Goal: Transaction & Acquisition: Purchase product/service

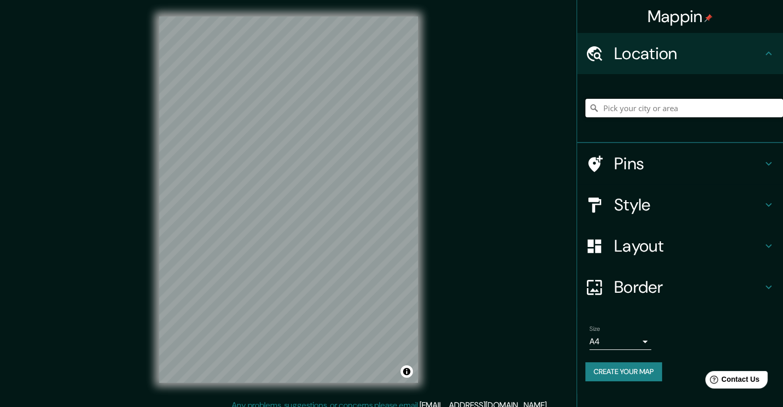
click at [677, 109] on input "Pick your city or area" at bounding box center [684, 108] width 198 height 19
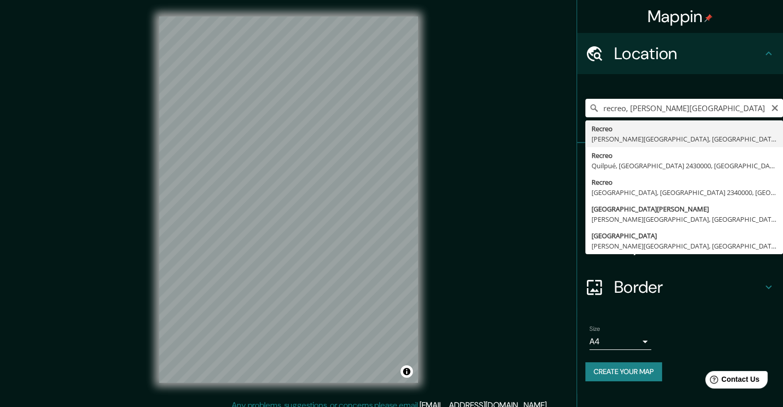
type input "Recreo, [PERSON_NAME][GEOGRAPHIC_DATA], [GEOGRAPHIC_DATA], [GEOGRAPHIC_DATA]"
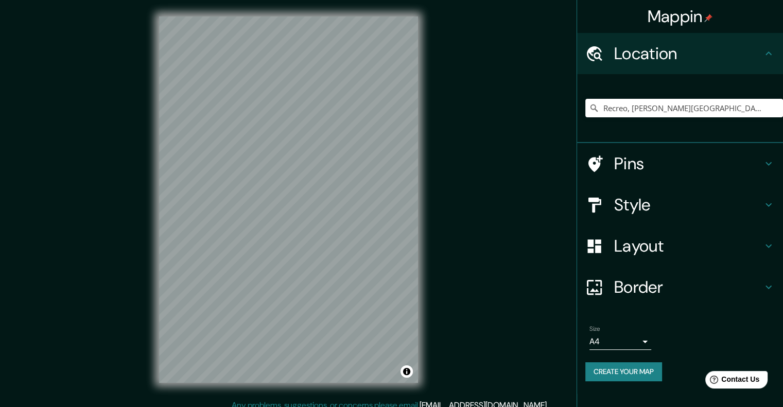
click at [630, 198] on h4 "Style" at bounding box center [688, 205] width 148 height 21
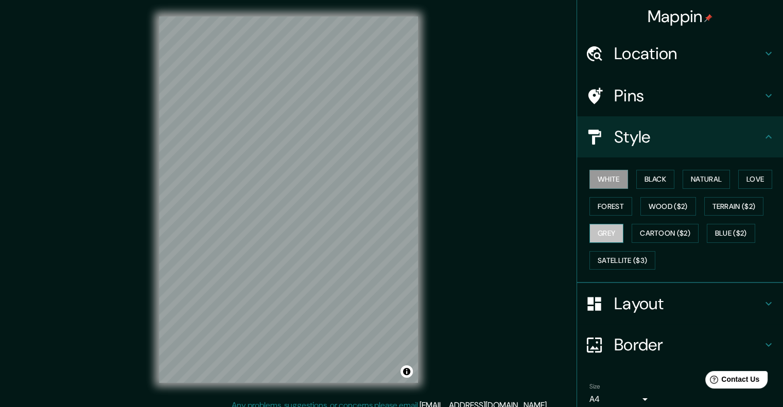
click at [610, 230] on button "Grey" at bounding box center [607, 233] width 34 height 19
click at [595, 224] on button "Grey" at bounding box center [607, 233] width 34 height 19
click at [595, 226] on button "Grey" at bounding box center [607, 233] width 34 height 19
click at [598, 213] on button "Forest" at bounding box center [611, 206] width 43 height 19
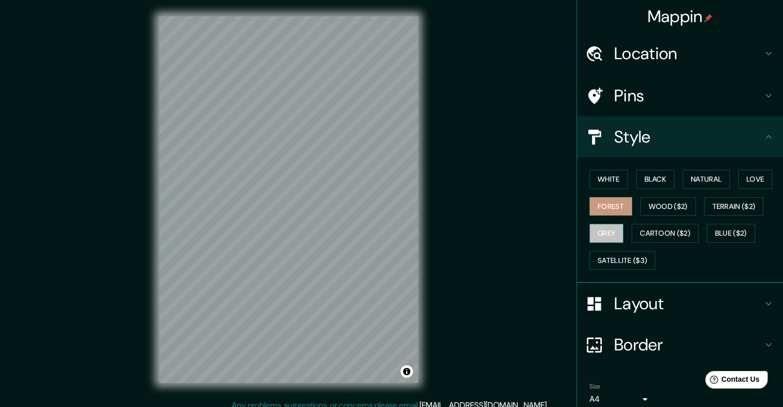
click at [599, 231] on button "Grey" at bounding box center [607, 233] width 34 height 19
click at [607, 229] on button "Grey" at bounding box center [607, 233] width 34 height 19
click at [607, 179] on button "White" at bounding box center [609, 179] width 39 height 19
click at [608, 203] on button "Forest" at bounding box center [611, 206] width 43 height 19
click at [603, 180] on button "White" at bounding box center [609, 179] width 39 height 19
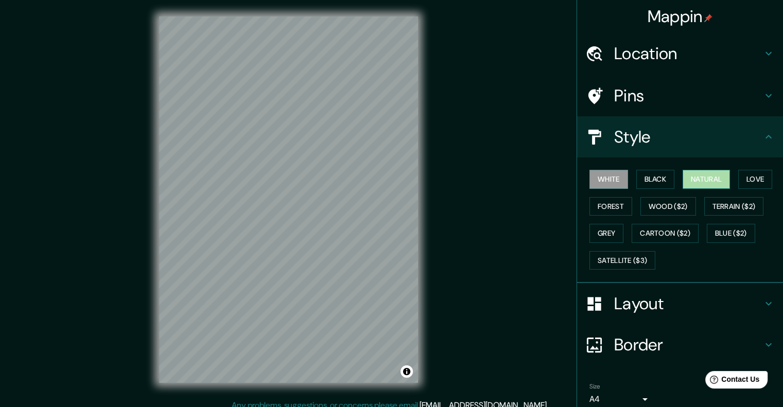
click at [696, 180] on button "Natural" at bounding box center [706, 179] width 47 height 19
click at [743, 184] on button "Love" at bounding box center [755, 179] width 34 height 19
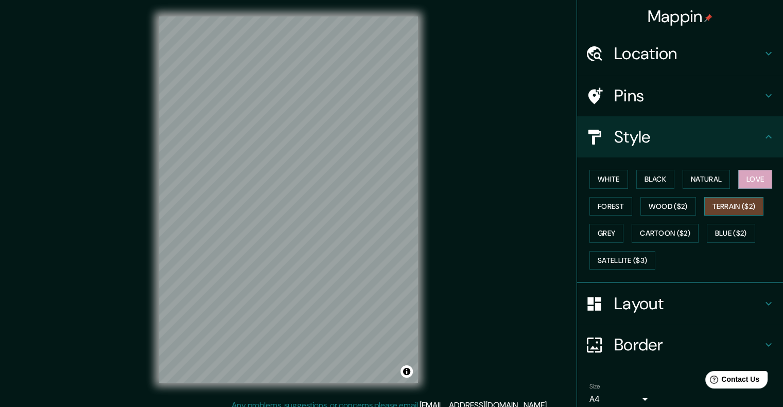
click at [719, 209] on button "Terrain ($2)" at bounding box center [734, 206] width 60 height 19
click at [729, 230] on button "Blue ($2)" at bounding box center [731, 233] width 48 height 19
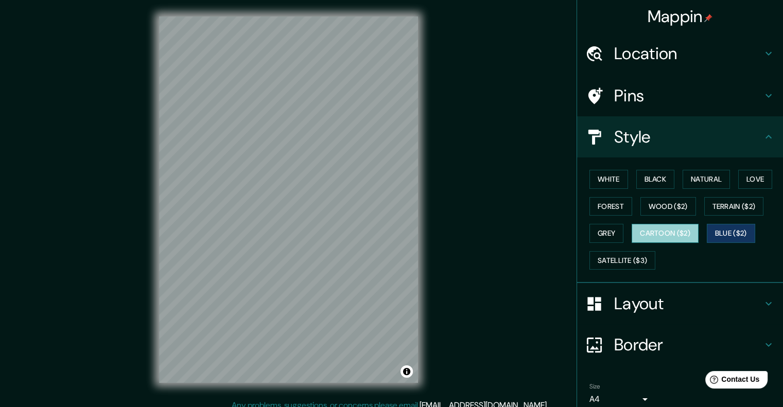
click at [668, 230] on button "Cartoon ($2)" at bounding box center [665, 233] width 67 height 19
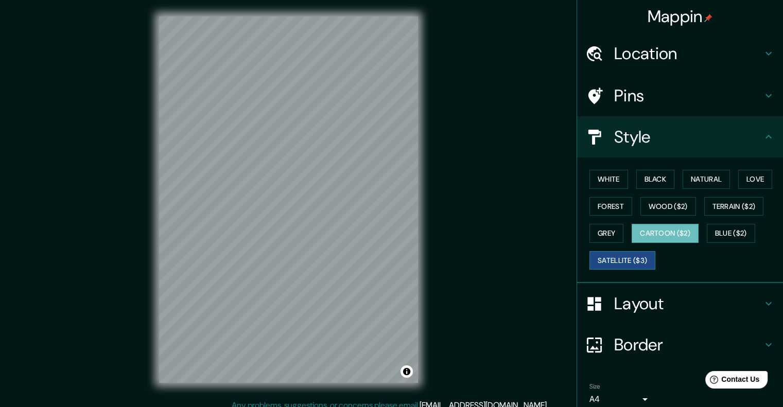
click at [611, 257] on button "Satellite ($3)" at bounding box center [623, 260] width 66 height 19
click at [653, 233] on button "Cartoon ($2)" at bounding box center [665, 233] width 67 height 19
click at [670, 202] on button "Wood ($2)" at bounding box center [669, 206] width 56 height 19
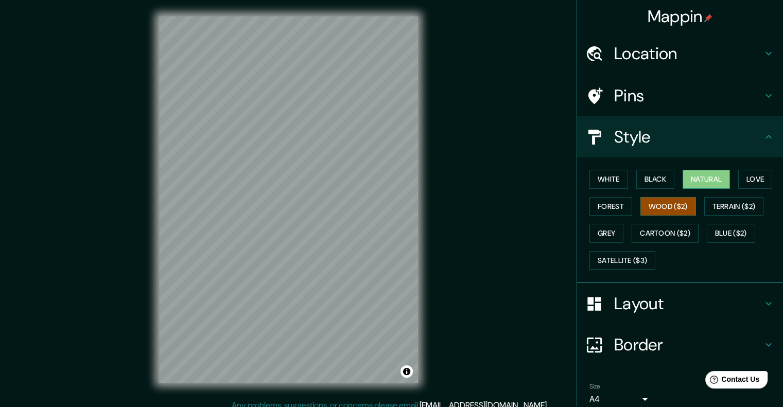
click at [704, 183] on button "Natural" at bounding box center [706, 179] width 47 height 19
click at [628, 94] on h4 "Pins" at bounding box center [688, 95] width 148 height 21
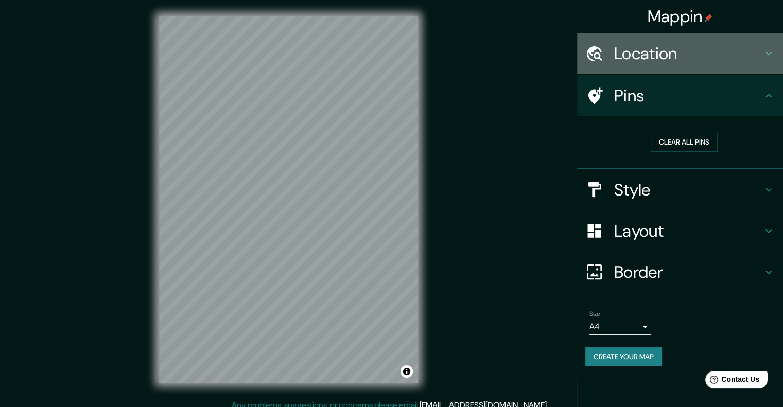
click at [648, 64] on h4 "Location" at bounding box center [688, 53] width 148 height 21
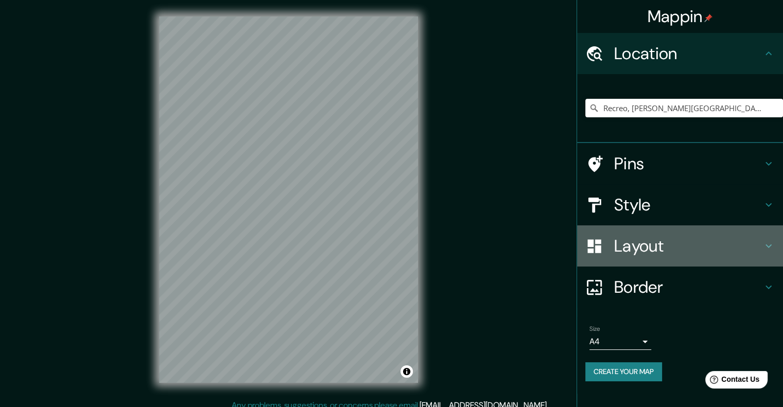
click at [661, 232] on div "Layout" at bounding box center [680, 246] width 206 height 41
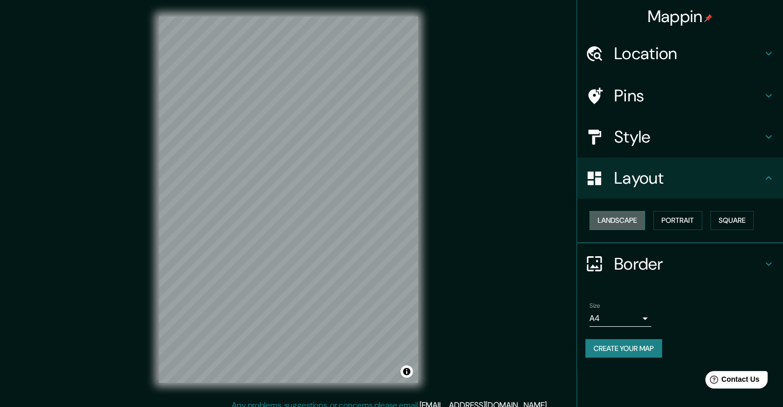
click at [634, 213] on button "Landscape" at bounding box center [618, 220] width 56 height 19
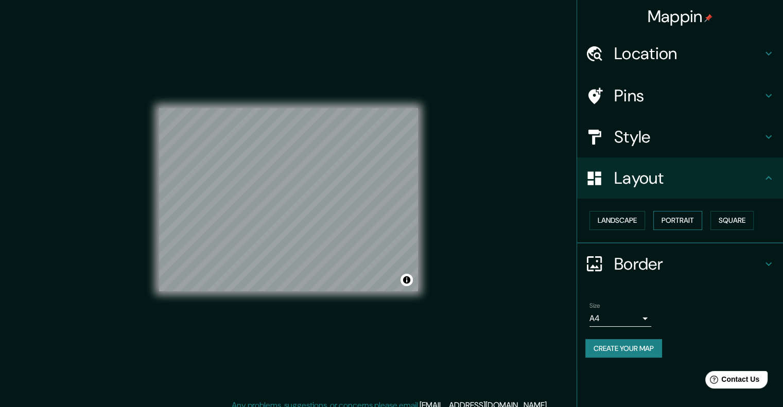
click at [673, 228] on button "Portrait" at bounding box center [677, 220] width 49 height 19
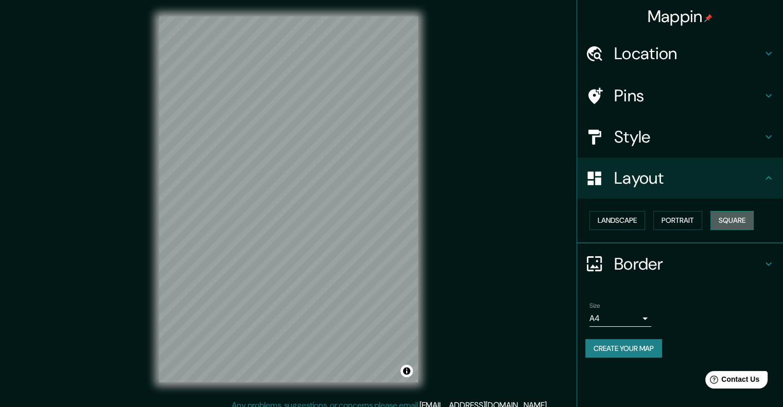
click at [727, 213] on button "Square" at bounding box center [732, 220] width 43 height 19
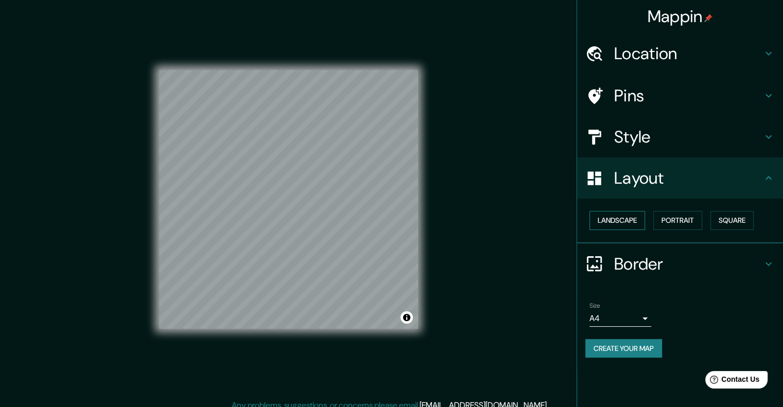
click at [610, 222] on button "Landscape" at bounding box center [618, 220] width 56 height 19
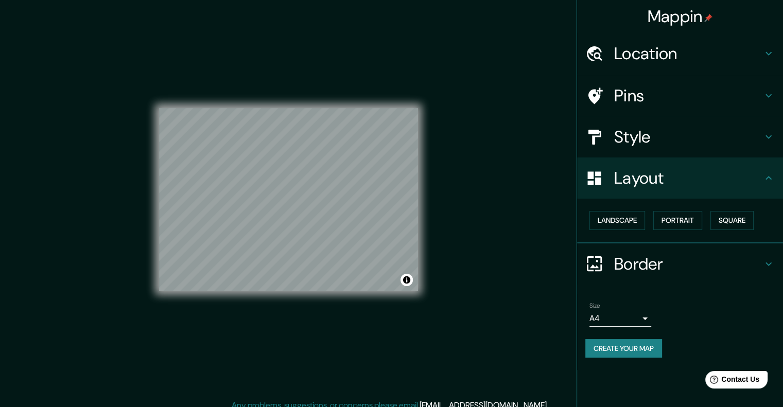
click at [632, 269] on h4 "Border" at bounding box center [688, 264] width 148 height 21
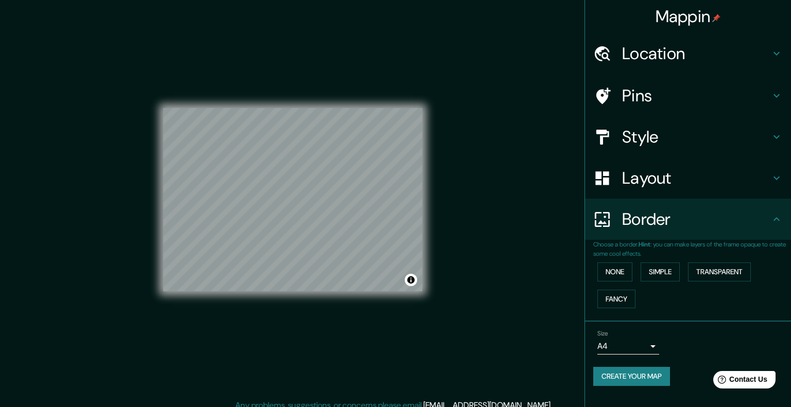
click at [637, 344] on body "Mappin Location Recreo, [PERSON_NAME][GEOGRAPHIC_DATA], [GEOGRAPHIC_DATA], [GEO…" at bounding box center [395, 203] width 791 height 407
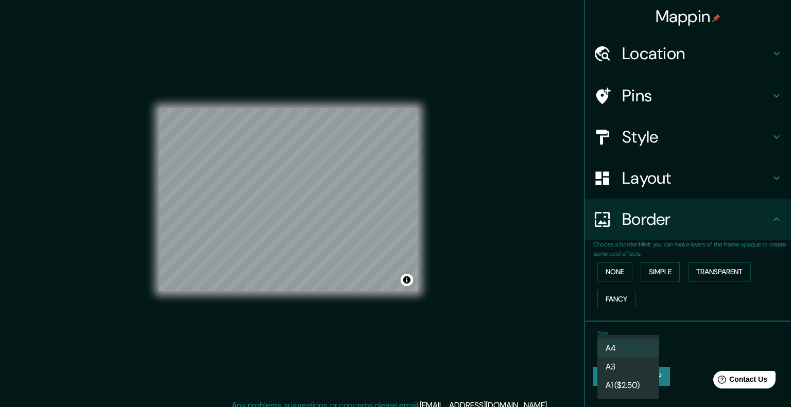
click at [688, 331] on div at bounding box center [395, 203] width 791 height 407
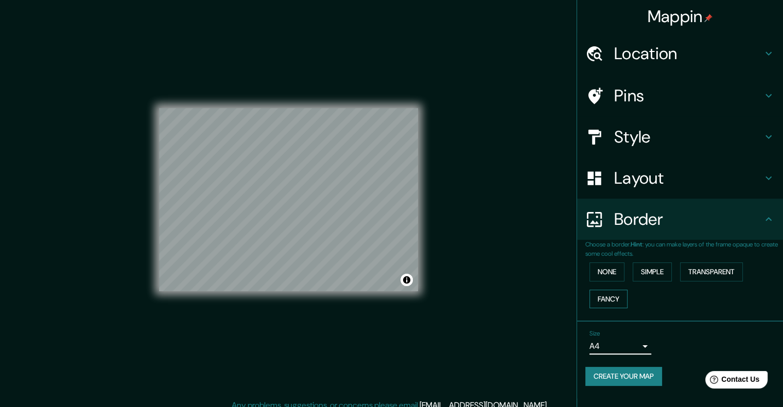
click at [616, 293] on button "Fancy" at bounding box center [609, 299] width 38 height 19
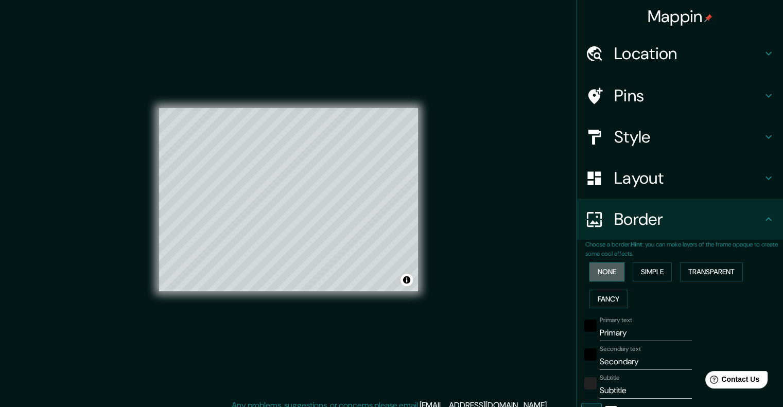
click at [608, 277] on button "None" at bounding box center [607, 272] width 35 height 19
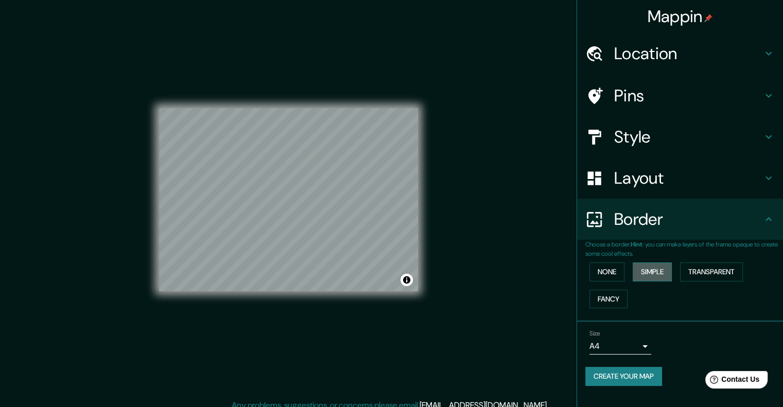
click at [644, 273] on button "Simple" at bounding box center [652, 272] width 39 height 19
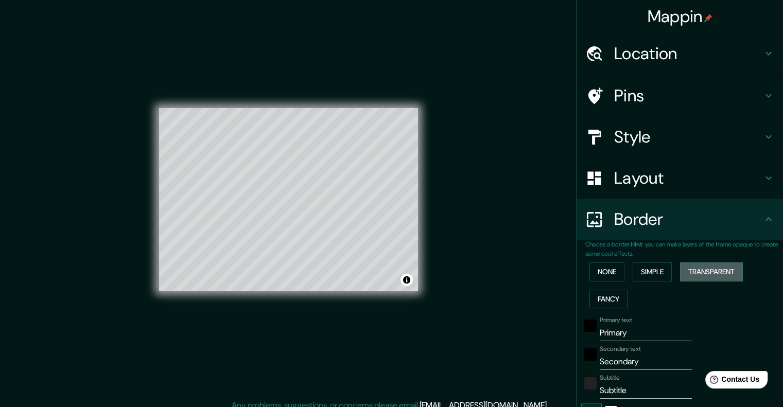
click at [698, 273] on button "Transparent" at bounding box center [711, 272] width 63 height 19
click at [599, 279] on button "None" at bounding box center [607, 272] width 35 height 19
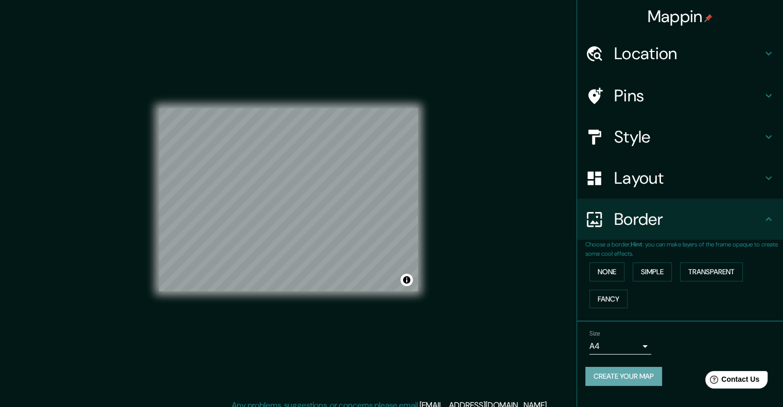
click at [638, 373] on button "Create your map" at bounding box center [623, 376] width 77 height 19
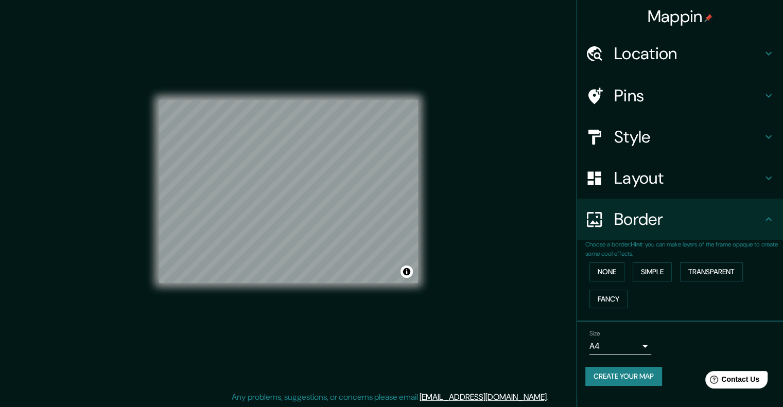
click at [616, 372] on button "Create your map" at bounding box center [623, 376] width 77 height 19
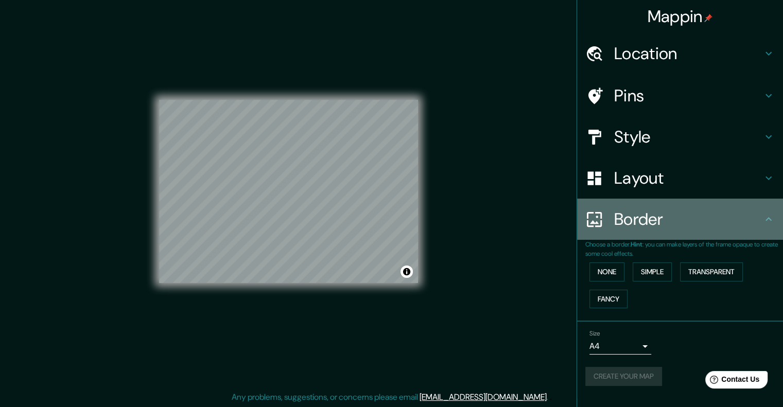
click at [726, 216] on h4 "Border" at bounding box center [688, 219] width 148 height 21
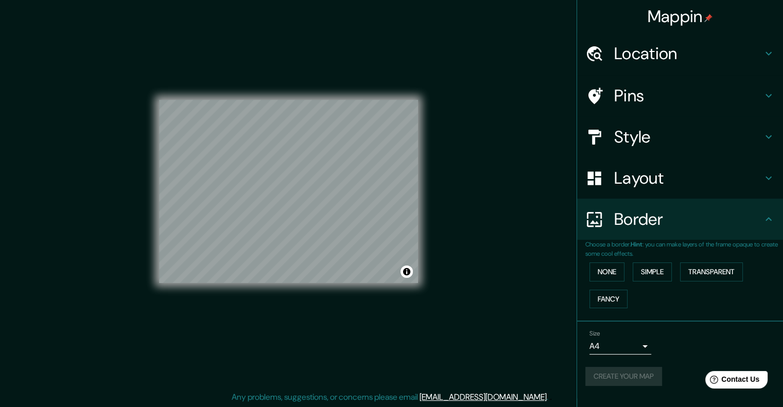
click at [730, 175] on h4 "Layout" at bounding box center [688, 178] width 148 height 21
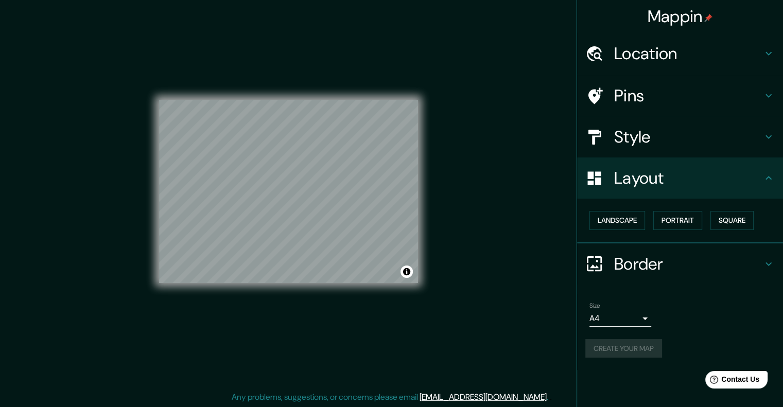
click at [700, 130] on h4 "Style" at bounding box center [688, 137] width 148 height 21
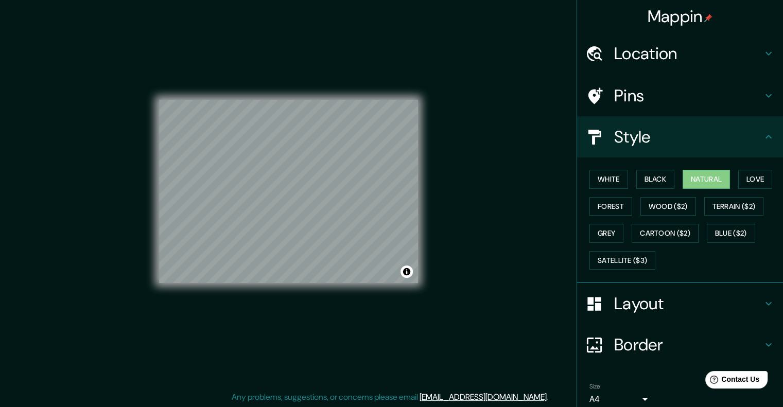
click at [694, 111] on div "Pins" at bounding box center [680, 95] width 206 height 41
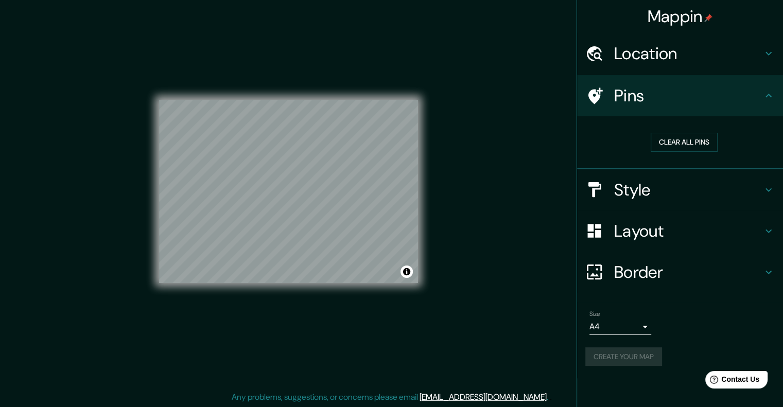
click at [668, 70] on div "Location" at bounding box center [680, 53] width 206 height 41
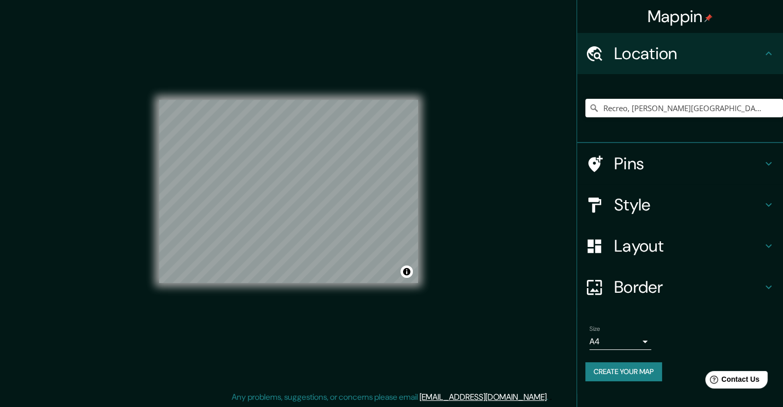
click at [365, 326] on div "© Mapbox © OpenStreetMap Improve this map" at bounding box center [288, 191] width 259 height 367
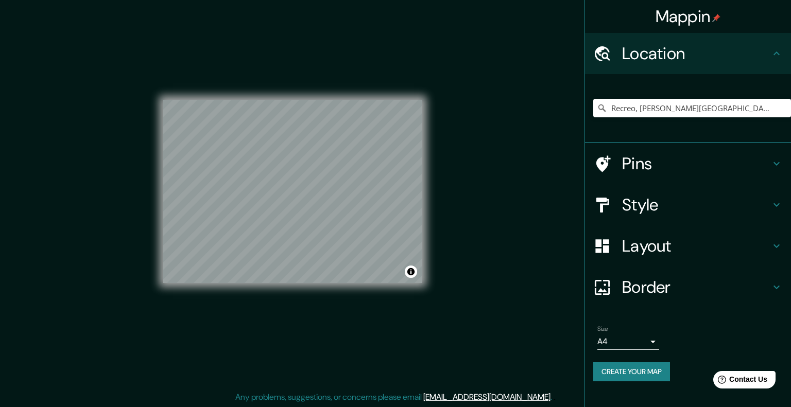
click at [618, 335] on body "Mappin Location Recreo, [PERSON_NAME][GEOGRAPHIC_DATA], [GEOGRAPHIC_DATA], [GEO…" at bounding box center [395, 195] width 791 height 407
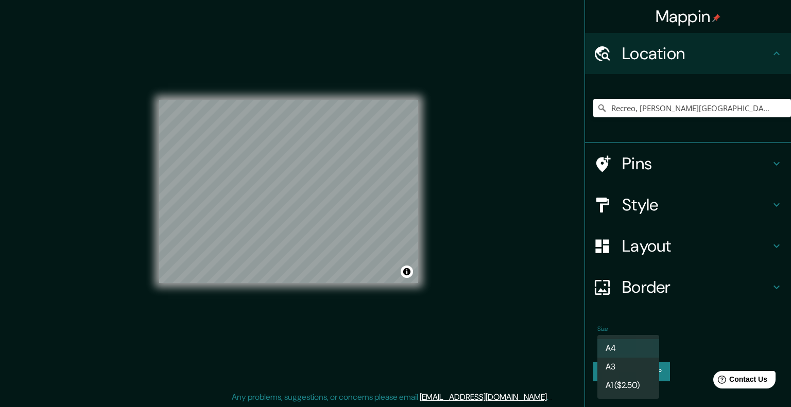
click at [612, 353] on li "A4" at bounding box center [628, 348] width 62 height 19
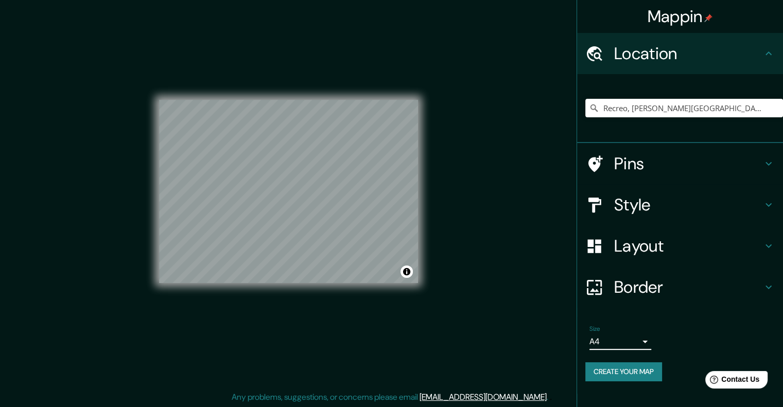
click at [617, 376] on button "Create your map" at bounding box center [623, 371] width 77 height 19
click at [624, 210] on h4 "Style" at bounding box center [688, 205] width 148 height 21
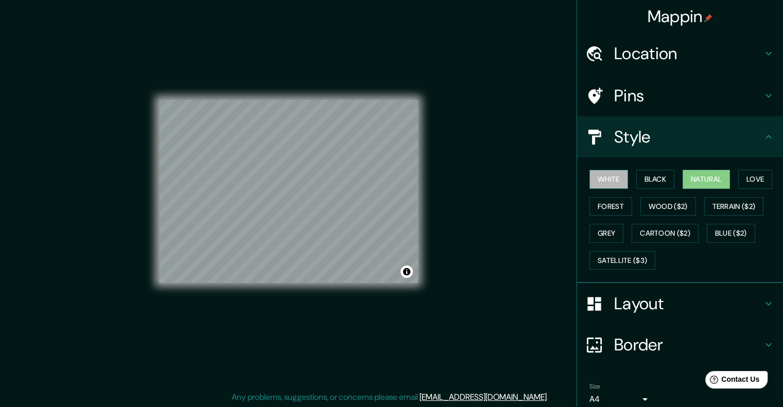
click at [612, 177] on button "White" at bounding box center [609, 179] width 39 height 19
click at [636, 179] on button "Black" at bounding box center [655, 179] width 39 height 19
click at [611, 176] on button "White" at bounding box center [609, 179] width 39 height 19
click at [699, 181] on button "Natural" at bounding box center [706, 179] width 47 height 19
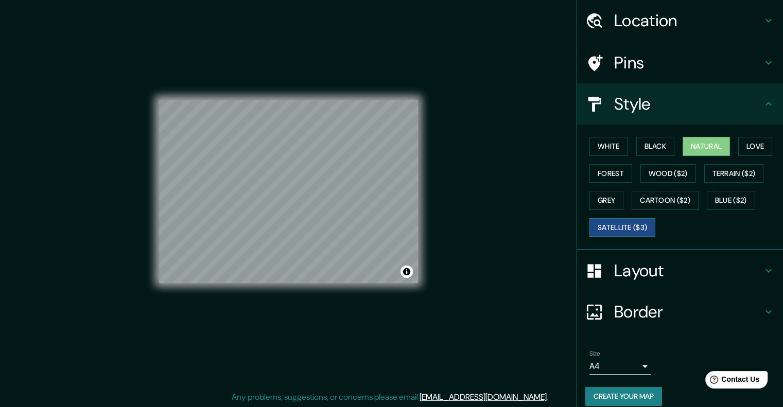
scroll to position [42, 0]
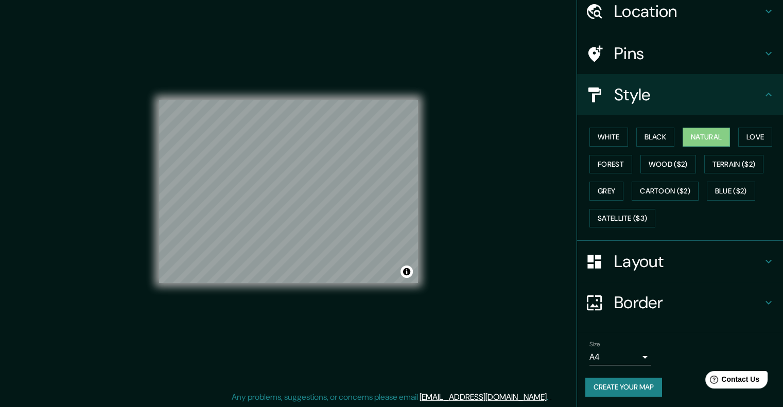
click at [624, 396] on div "Size A4 single Create your map" at bounding box center [679, 371] width 189 height 68
click at [619, 389] on button "Create your map" at bounding box center [623, 387] width 77 height 19
click at [323, 100] on div at bounding box center [288, 100] width 259 height 0
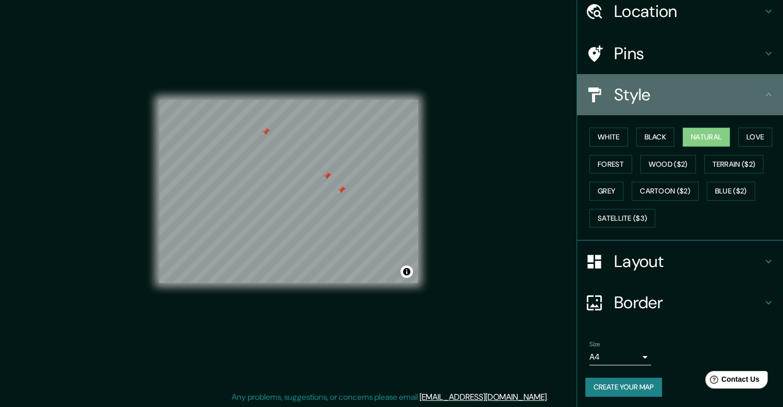
click at [629, 103] on h4 "Style" at bounding box center [688, 94] width 148 height 21
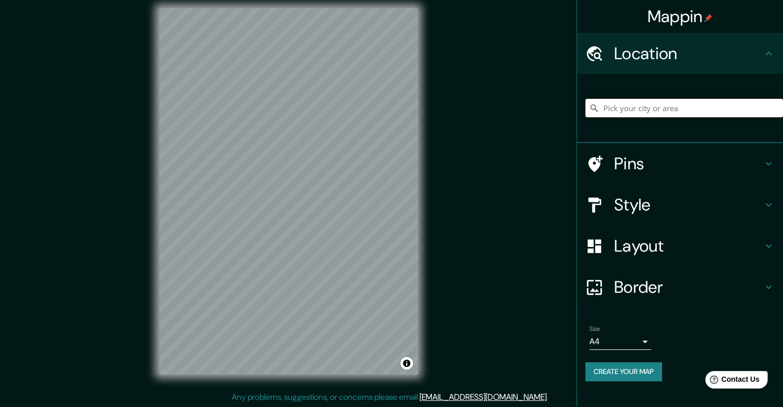
click at [624, 108] on input "Pick your city or area" at bounding box center [684, 108] width 198 height 19
type input "Recreo, [PERSON_NAME][GEOGRAPHIC_DATA], [GEOGRAPHIC_DATA], [GEOGRAPHIC_DATA]"
click at [660, 209] on h4 "Style" at bounding box center [688, 205] width 148 height 21
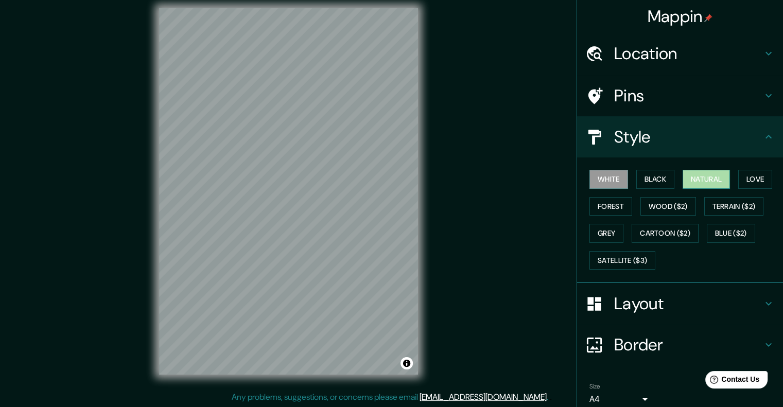
click at [685, 181] on button "Natural" at bounding box center [706, 179] width 47 height 19
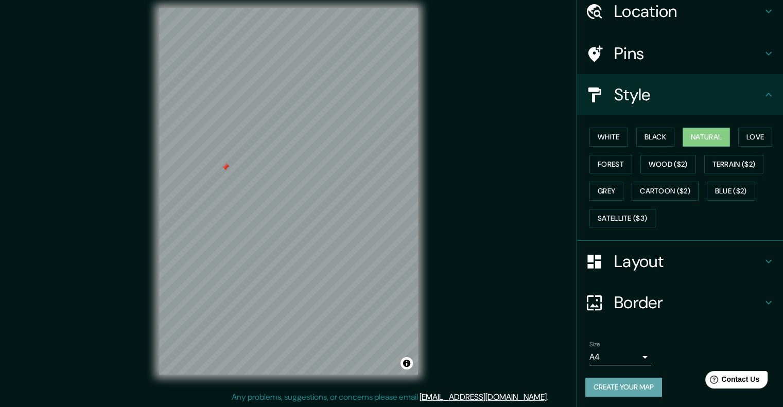
click at [631, 389] on button "Create your map" at bounding box center [623, 387] width 77 height 19
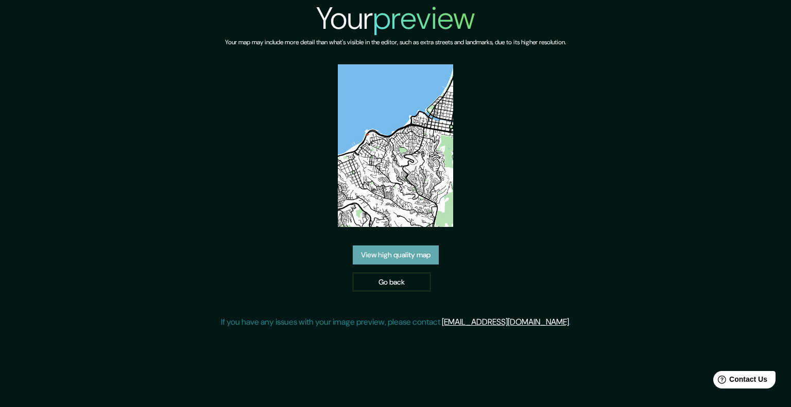
click at [418, 261] on link "View high quality map" at bounding box center [396, 255] width 86 height 19
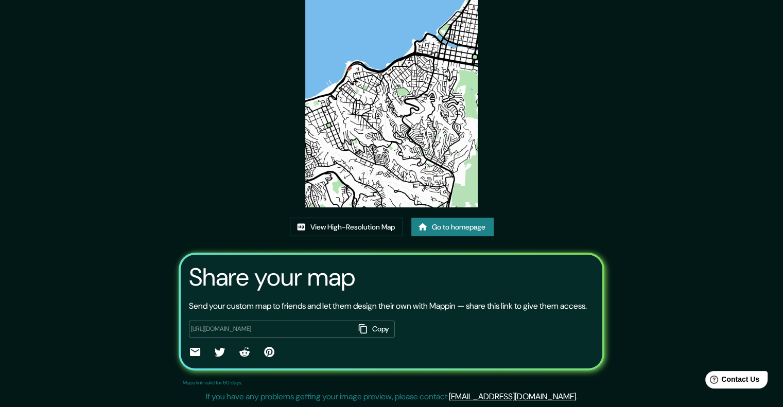
scroll to position [94, 0]
click at [373, 218] on link "View High-Resolution Map" at bounding box center [346, 227] width 113 height 19
click at [432, 218] on link "Go to homepage" at bounding box center [452, 227] width 82 height 19
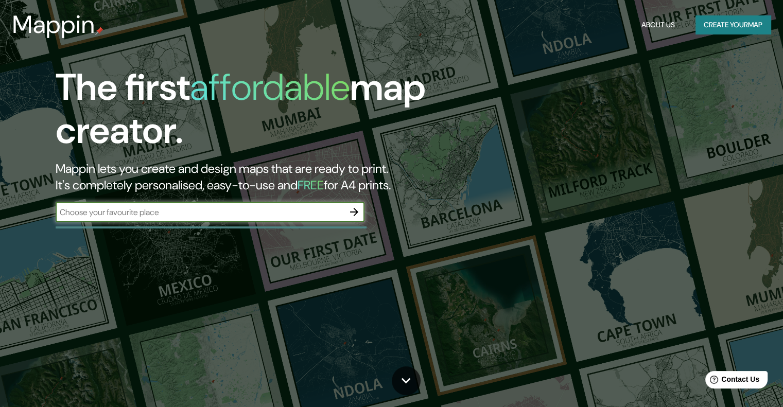
scroll to position [78, 0]
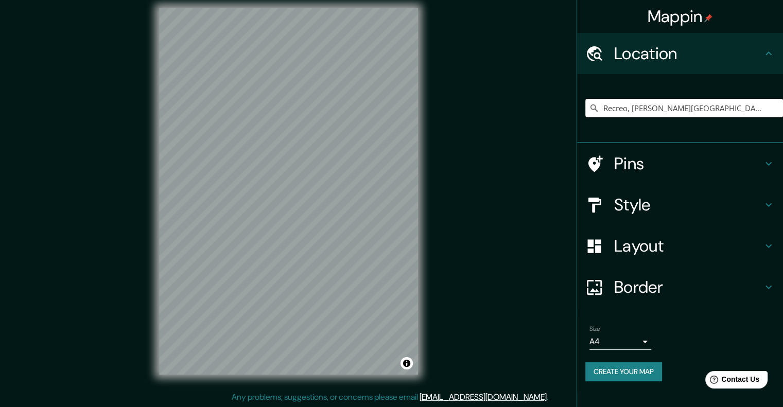
click at [618, 104] on input "Recreo, [PERSON_NAME][GEOGRAPHIC_DATA], [GEOGRAPHIC_DATA], [GEOGRAPHIC_DATA]" at bounding box center [684, 108] width 198 height 19
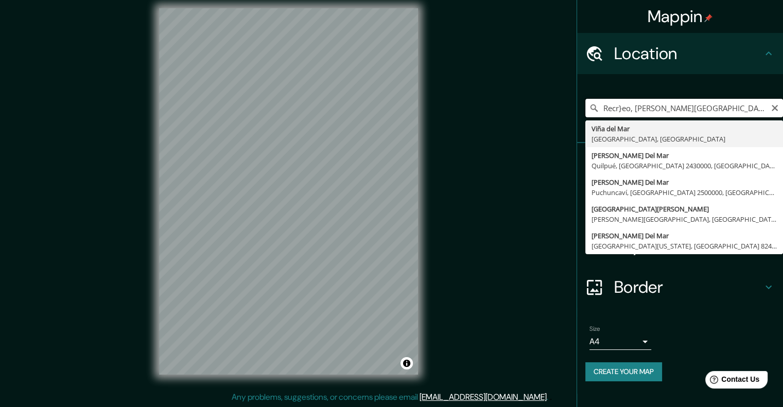
type input "Recreo, [PERSON_NAME][GEOGRAPHIC_DATA], [GEOGRAPHIC_DATA], [GEOGRAPHIC_DATA]"
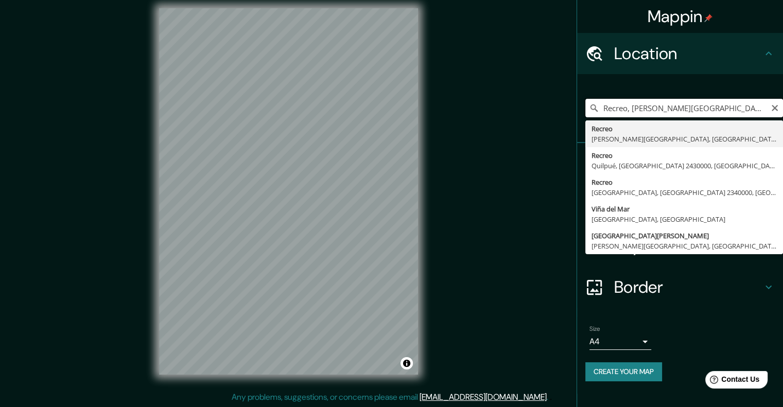
click at [660, 107] on input "Recreo, Viña del Mar, Región de Valparaíso, Chile" at bounding box center [684, 108] width 198 height 19
